Goal: Share content

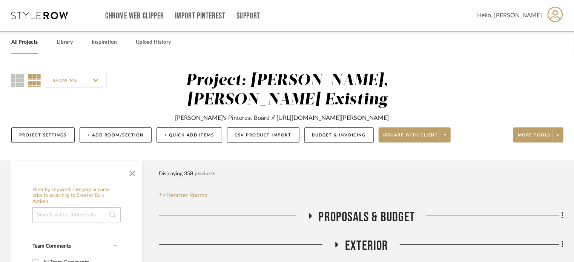
click at [30, 14] on icon at bounding box center [39, 16] width 57 height 8
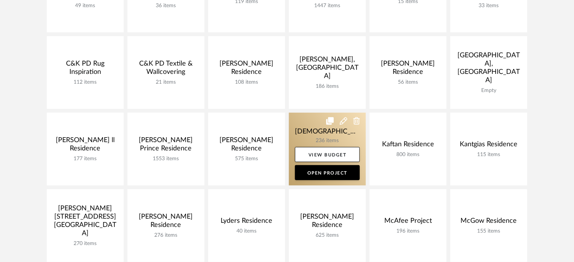
scroll to position [189, 0]
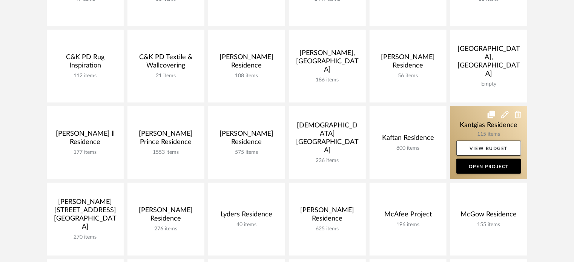
click at [367, 133] on link at bounding box center [488, 142] width 77 height 73
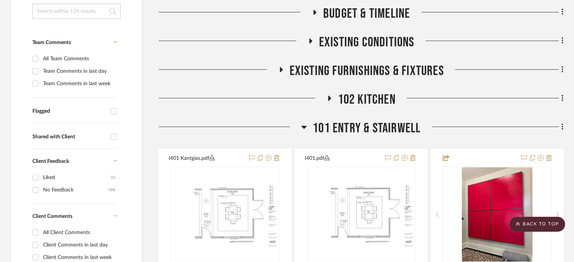
scroll to position [151, 0]
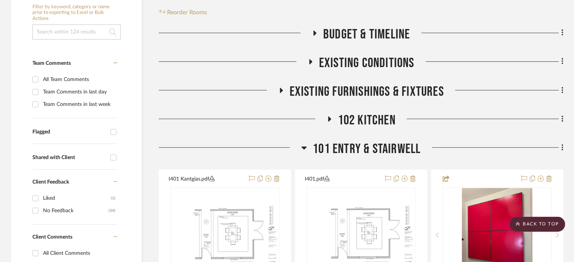
click at [367, 117] on span "102 Kitchen" at bounding box center [367, 120] width 58 height 16
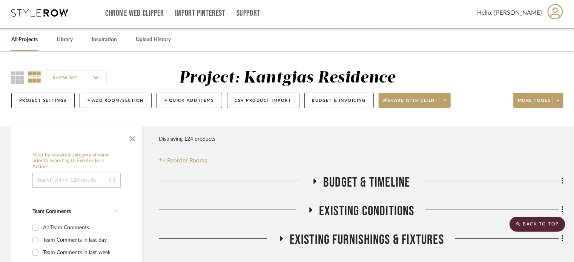
scroll to position [0, 0]
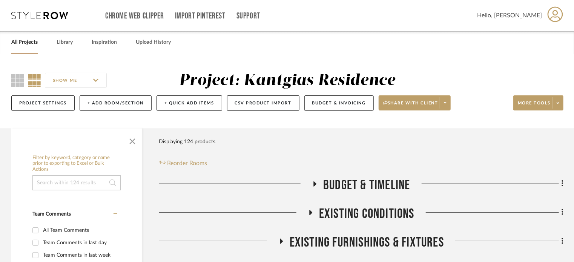
click at [367, 105] on div "SHOW ME Project: Kantgias Residence Project Settings + Add Room/Section + Quick…" at bounding box center [287, 93] width 574 height 44
click at [367, 101] on span at bounding box center [557, 102] width 11 height 11
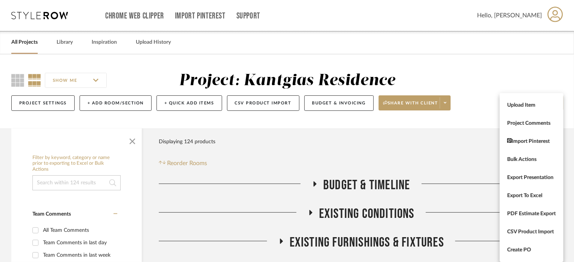
click at [367, 104] on div at bounding box center [287, 131] width 574 height 262
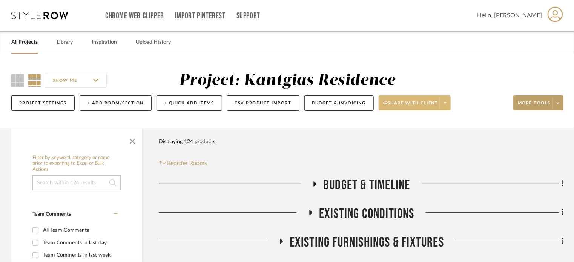
click at [367, 102] on span at bounding box center [445, 102] width 11 height 11
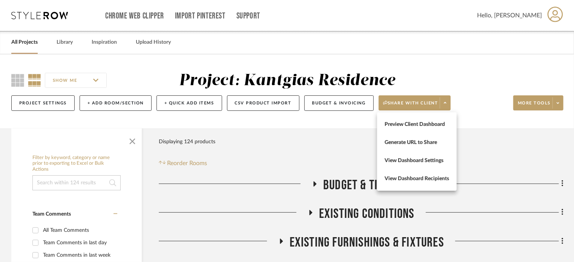
click at [367, 103] on div at bounding box center [287, 131] width 574 height 262
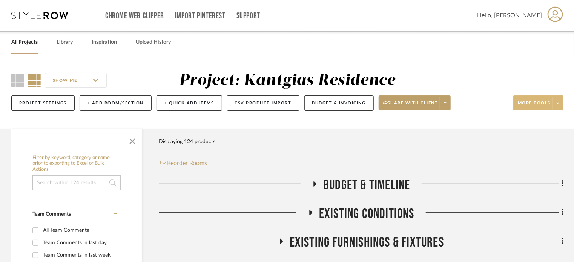
click at [367, 104] on icon at bounding box center [558, 103] width 3 height 4
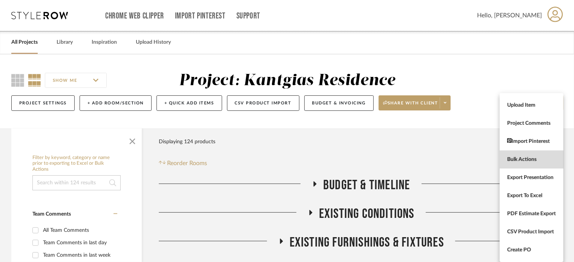
click at [367, 153] on button "Bulk Actions" at bounding box center [532, 159] width 64 height 18
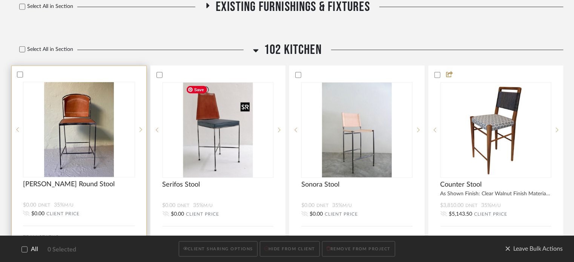
scroll to position [302, 0]
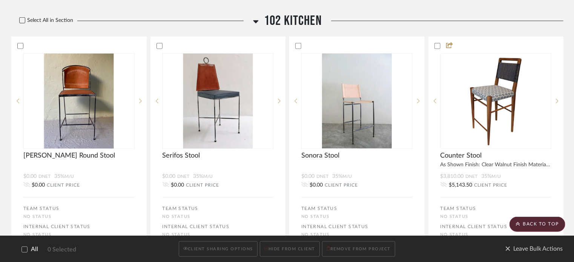
click at [24, 21] on icon at bounding box center [22, 20] width 5 height 5
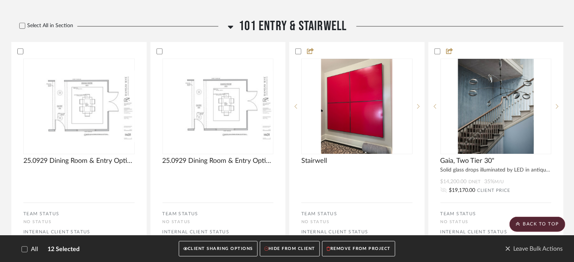
scroll to position [980, 0]
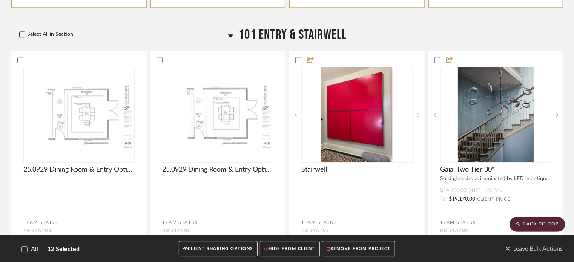
click at [24, 36] on icon at bounding box center [22, 34] width 5 height 5
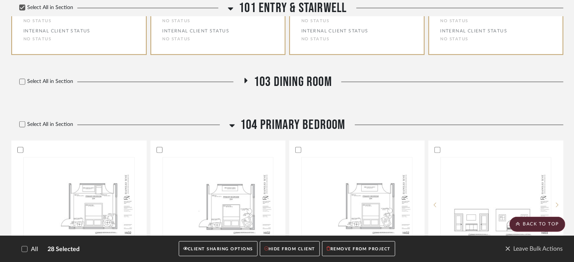
scroll to position [1848, 0]
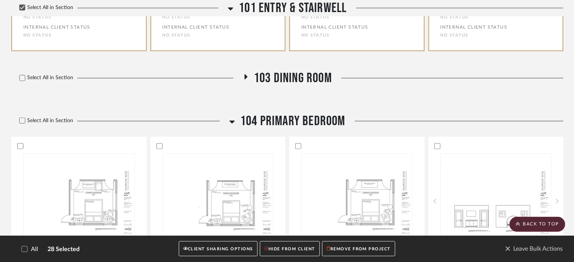
click at [242, 80] on icon at bounding box center [245, 77] width 9 height 6
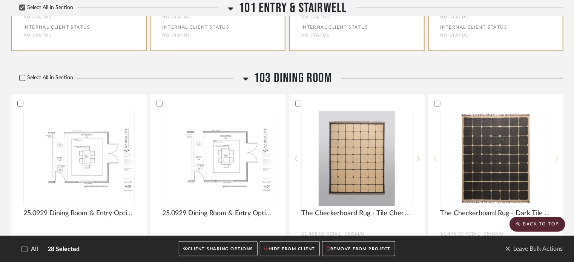
click at [23, 81] on icon at bounding box center [22, 77] width 5 height 5
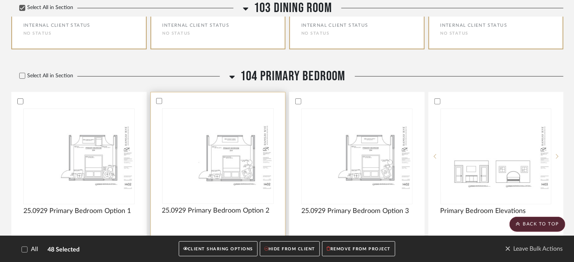
scroll to position [3016, 0]
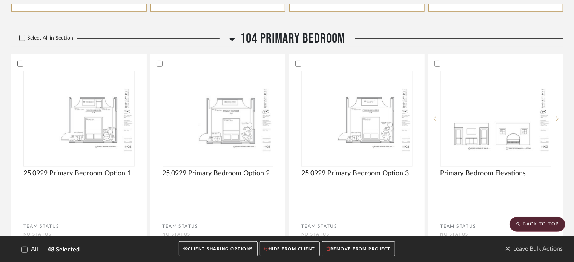
click at [21, 41] on icon at bounding box center [22, 37] width 5 height 5
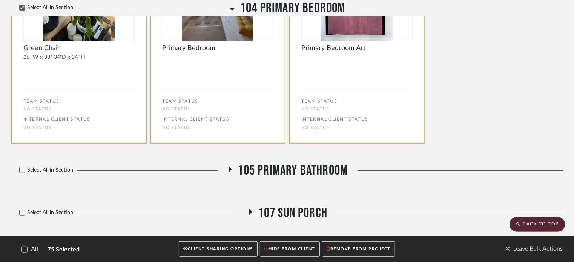
scroll to position [4487, 0]
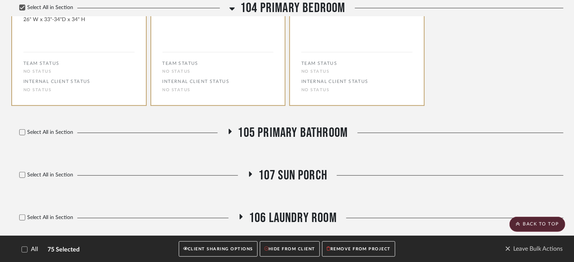
click at [230, 134] on icon at bounding box center [230, 131] width 3 height 5
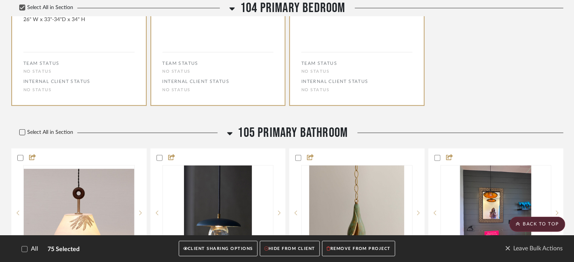
click at [23, 135] on icon at bounding box center [22, 132] width 5 height 5
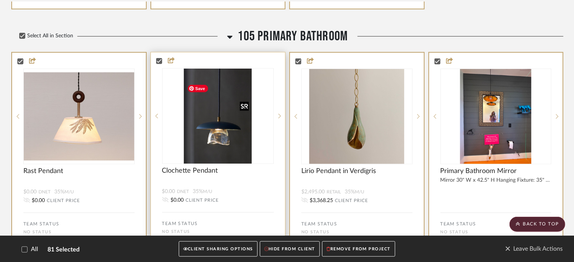
scroll to position [4600, 0]
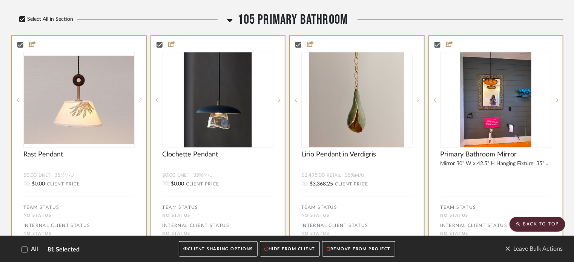
click at [26, 23] on label "Select All in Section" at bounding box center [43, 19] width 64 height 6
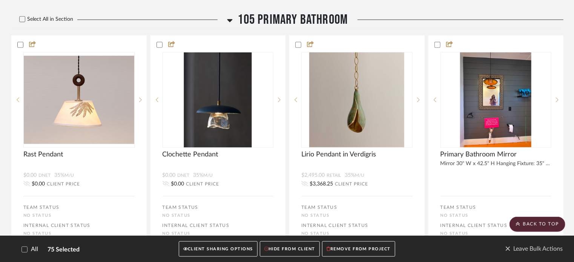
click at [238, 28] on span "105 Primary Bathroom" at bounding box center [293, 20] width 110 height 16
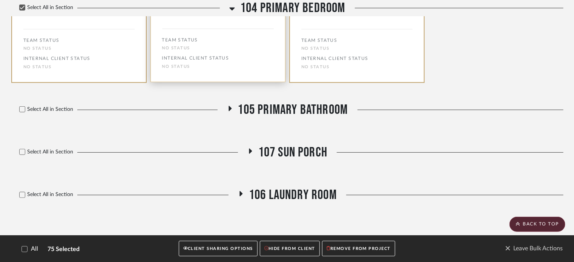
scroll to position [4522, 0]
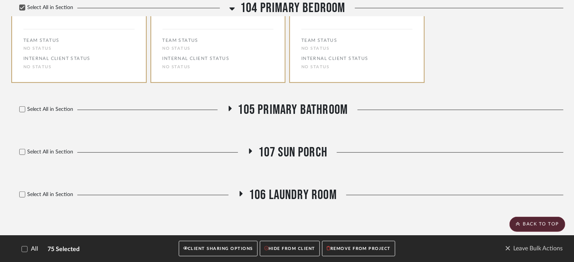
scroll to position [4485, 0]
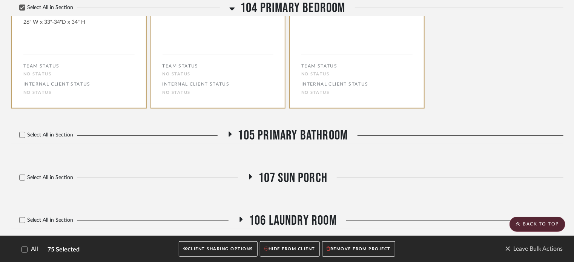
click at [279, 186] on span "107 Sun Porch" at bounding box center [292, 178] width 69 height 16
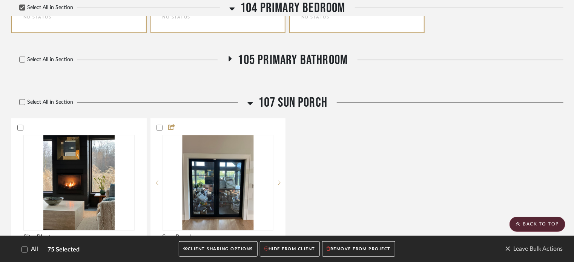
click at [281, 111] on span "107 Sun Porch" at bounding box center [292, 103] width 69 height 16
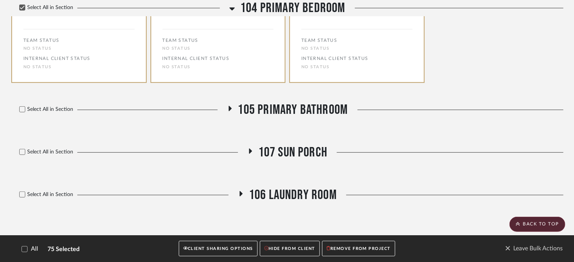
click at [230, 244] on button "CLIENT SHARING OPTIONS" at bounding box center [218, 248] width 79 height 15
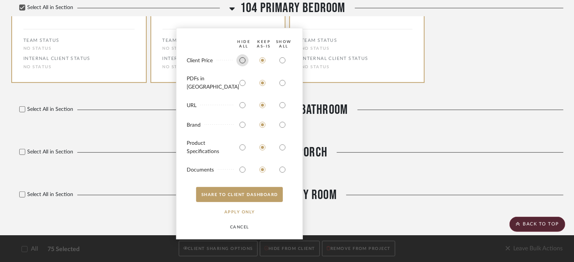
click at [244, 66] on input "radio" at bounding box center [242, 60] width 12 height 12
radio input "true"
click at [245, 104] on input "radio" at bounding box center [242, 105] width 12 height 12
radio input "true"
click at [242, 126] on input "radio" at bounding box center [242, 125] width 12 height 12
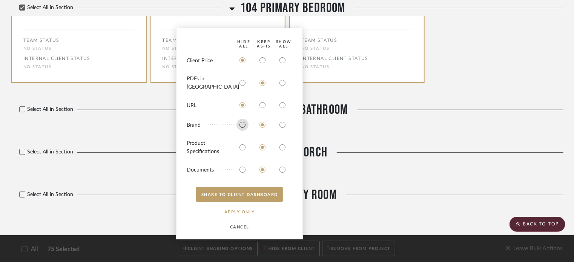
radio input "true"
click at [244, 147] on input "radio" at bounding box center [242, 147] width 12 height 12
radio input "true"
click at [242, 170] on input "radio" at bounding box center [242, 170] width 12 height 12
radio input "true"
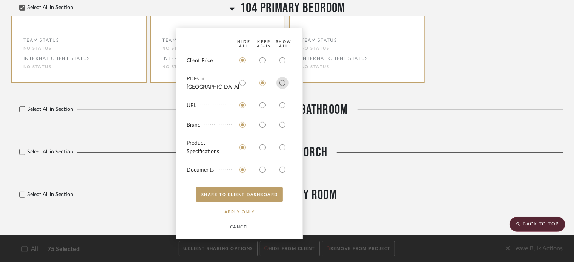
click at [282, 84] on input "radio" at bounding box center [282, 83] width 12 height 12
radio input "true"
click at [247, 192] on button "SHARE TO CLIENT Dashboard" at bounding box center [239, 194] width 87 height 15
